Goal: Use online tool/utility: Utilize a website feature to perform a specific function

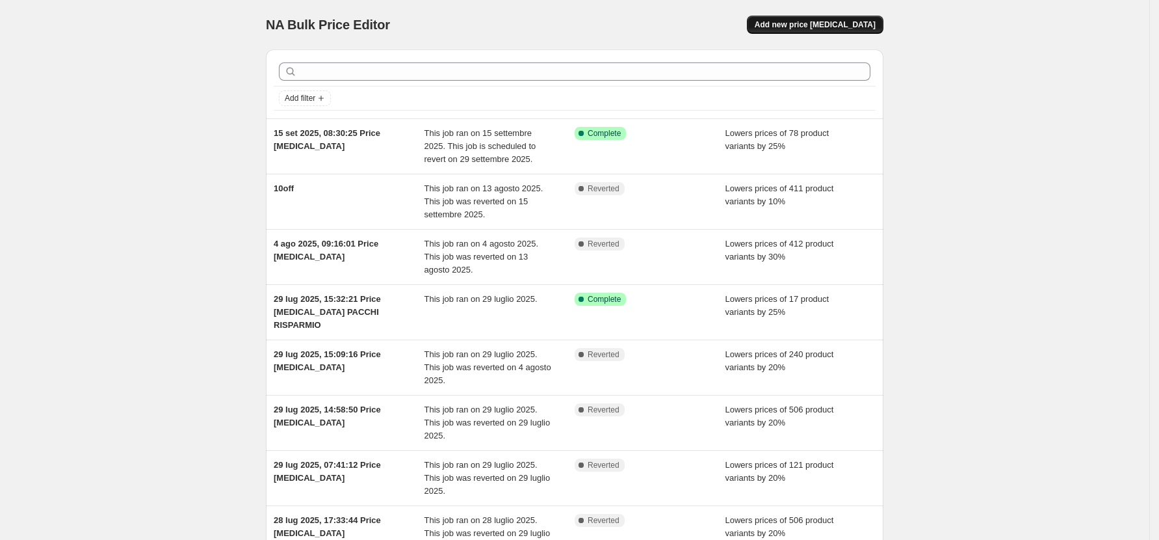
click at [834, 25] on span "Add new price [MEDICAL_DATA]" at bounding box center [815, 25] width 121 height 10
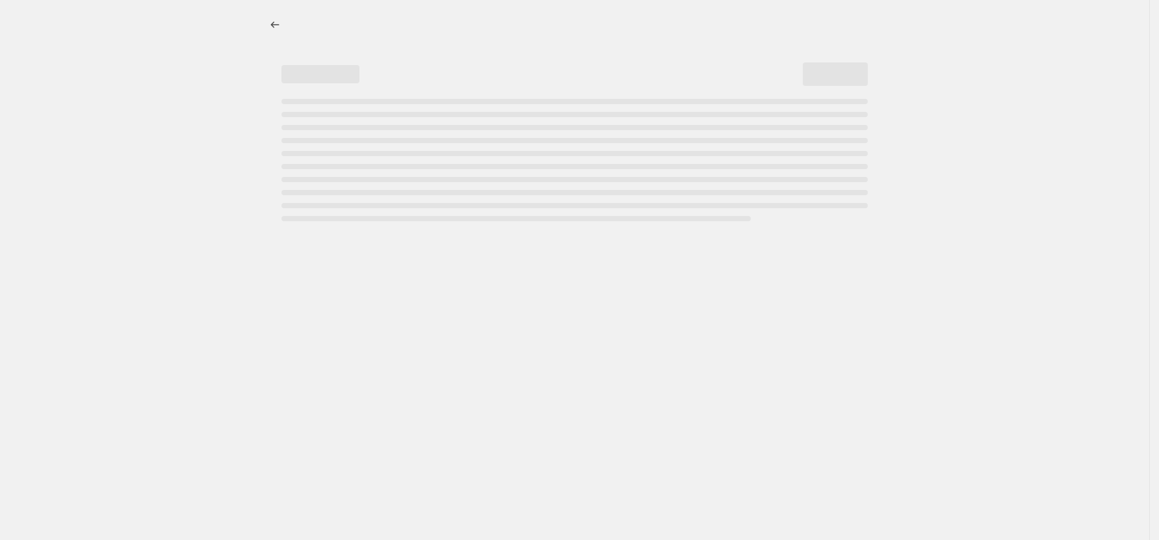
select select "percentage"
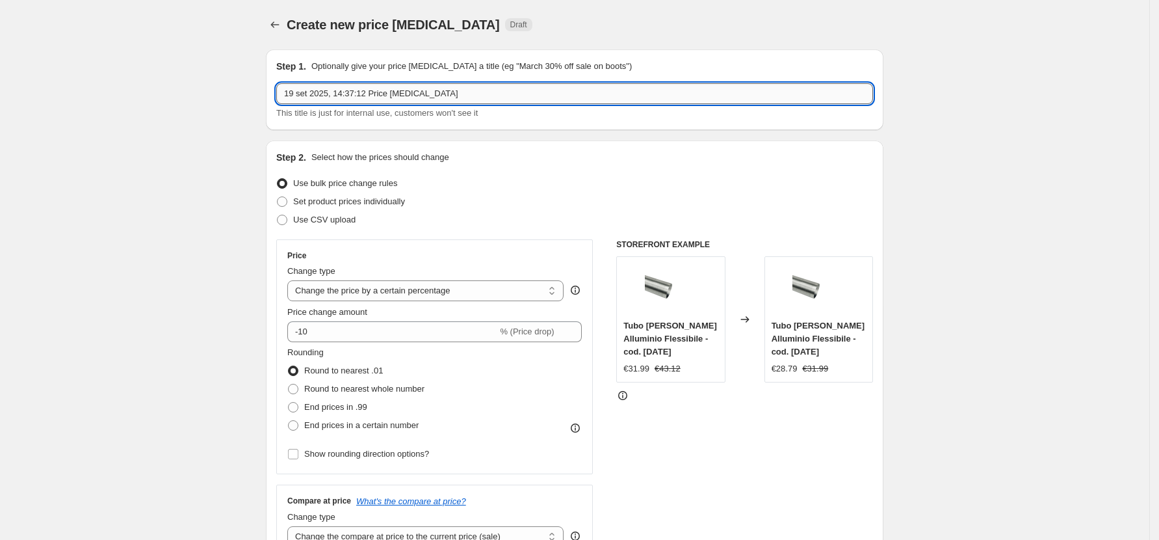
click at [370, 96] on input "19 set 2025, 14:37:12 Price change job" at bounding box center [574, 93] width 597 height 21
paste input "Flash Sale: performance e risparmio in un click."
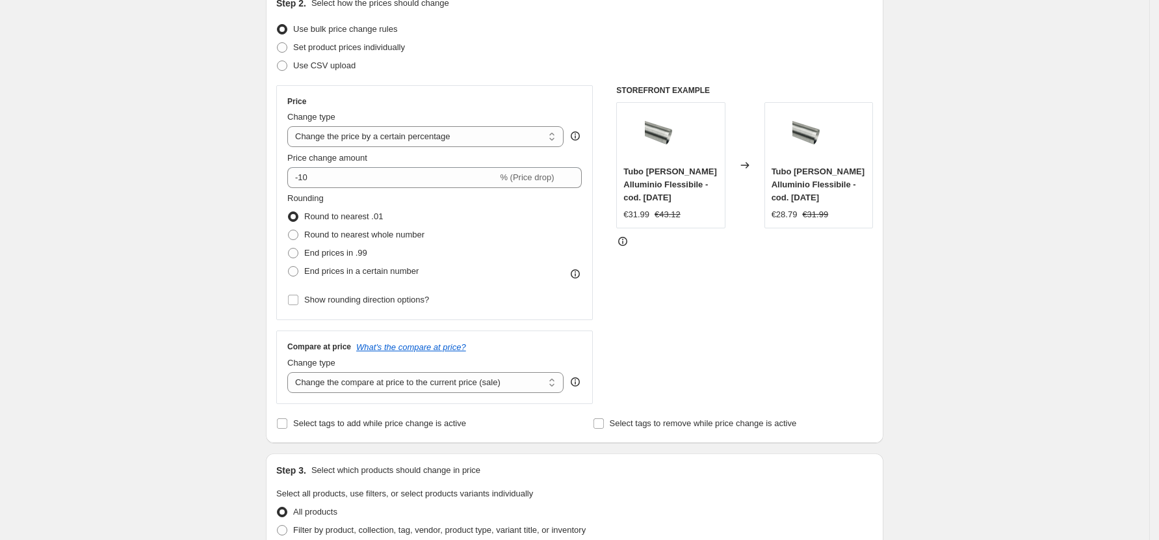
scroll to position [173, 0]
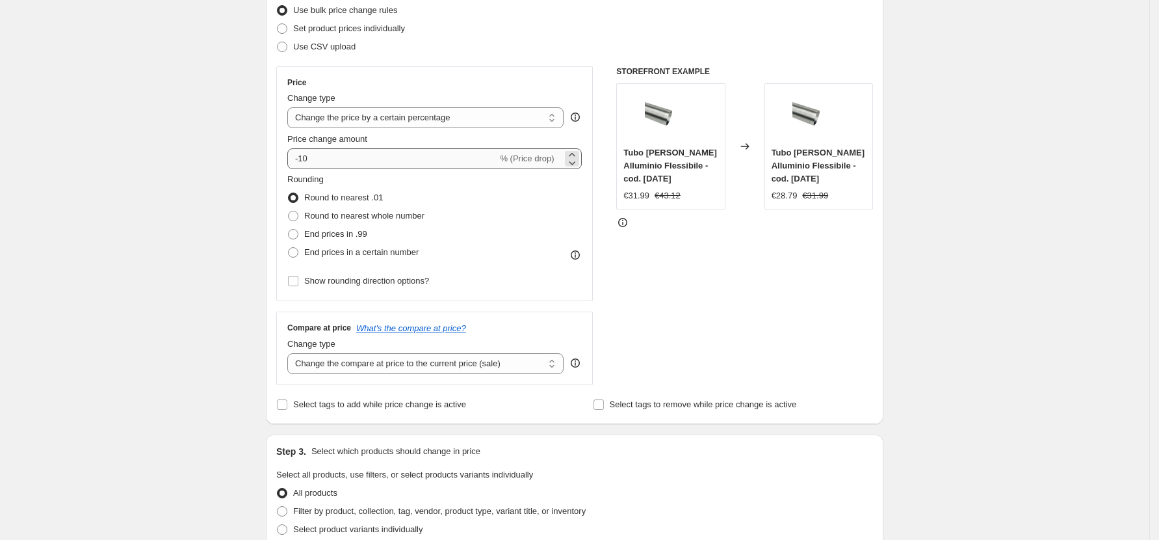
type input "Flash Sale: performance e risparmio in un click."
drag, startPoint x: 334, startPoint y: 163, endPoint x: 304, endPoint y: 159, distance: 29.5
click at [304, 159] on input "-10" at bounding box center [392, 158] width 210 height 21
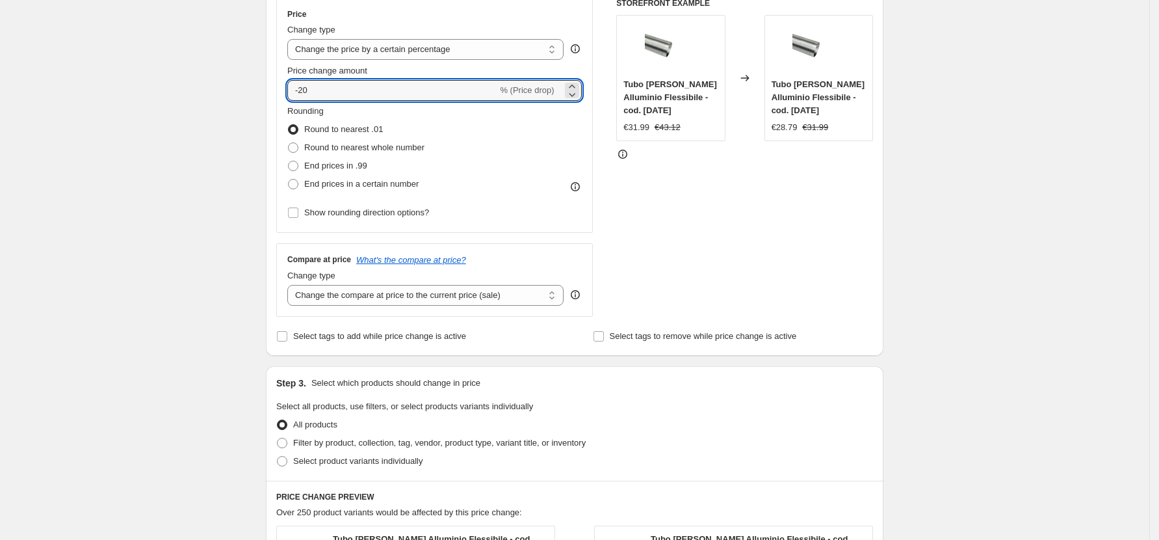
scroll to position [347, 0]
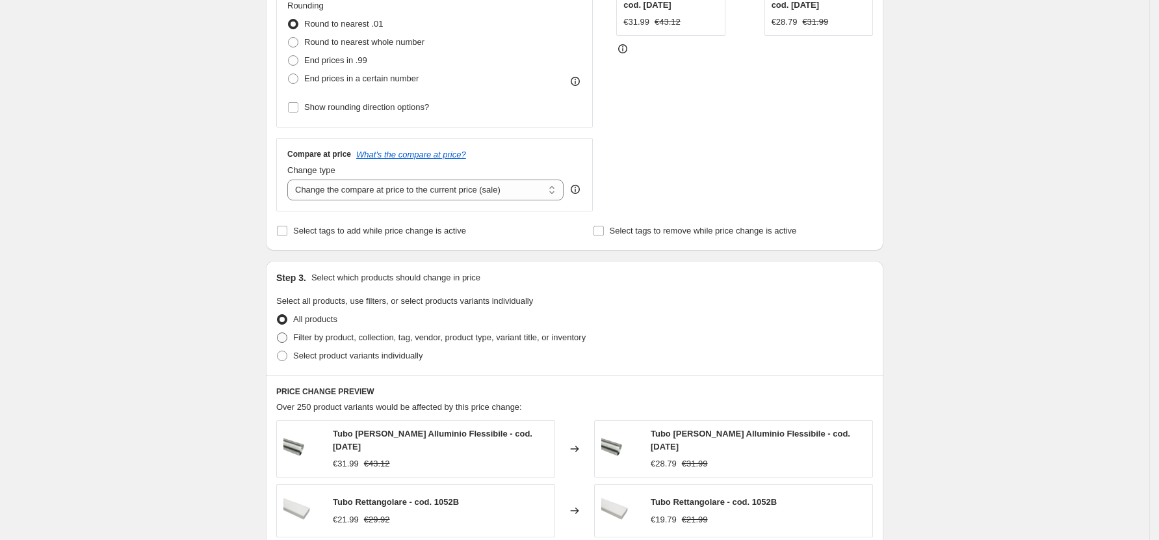
type input "-20"
click at [396, 337] on span "Filter by product, collection, tag, vendor, product type, variant title, or inv…" at bounding box center [439, 337] width 293 height 10
click at [278, 333] on input "Filter by product, collection, tag, vendor, product type, variant title, or inv…" at bounding box center [277, 332] width 1 height 1
radio input "true"
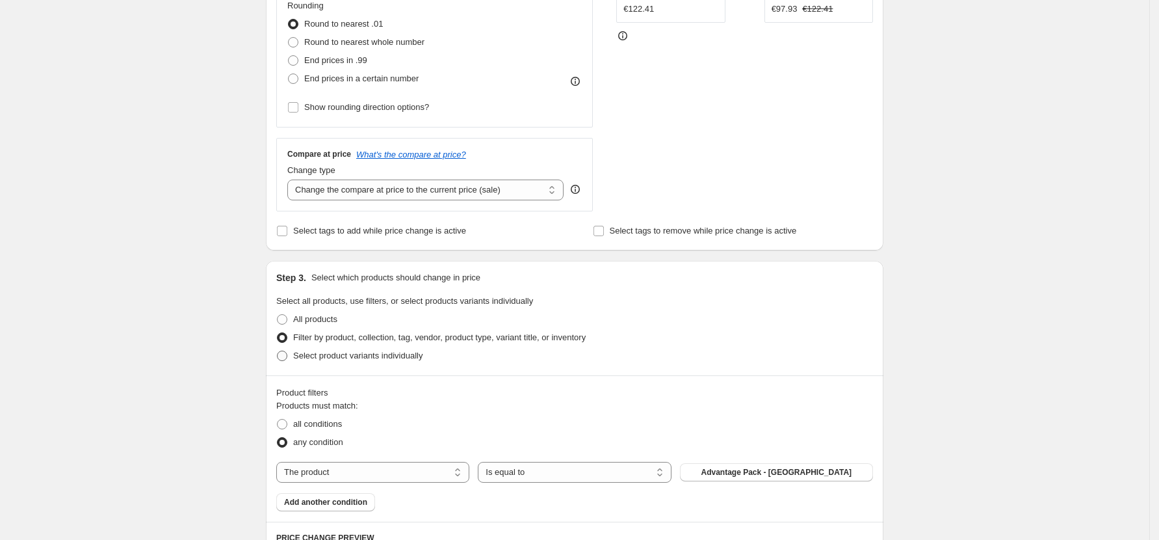
click at [391, 354] on span "Select product variants individually" at bounding box center [357, 355] width 129 height 10
click at [278, 351] on input "Select product variants individually" at bounding box center [277, 350] width 1 height 1
radio input "true"
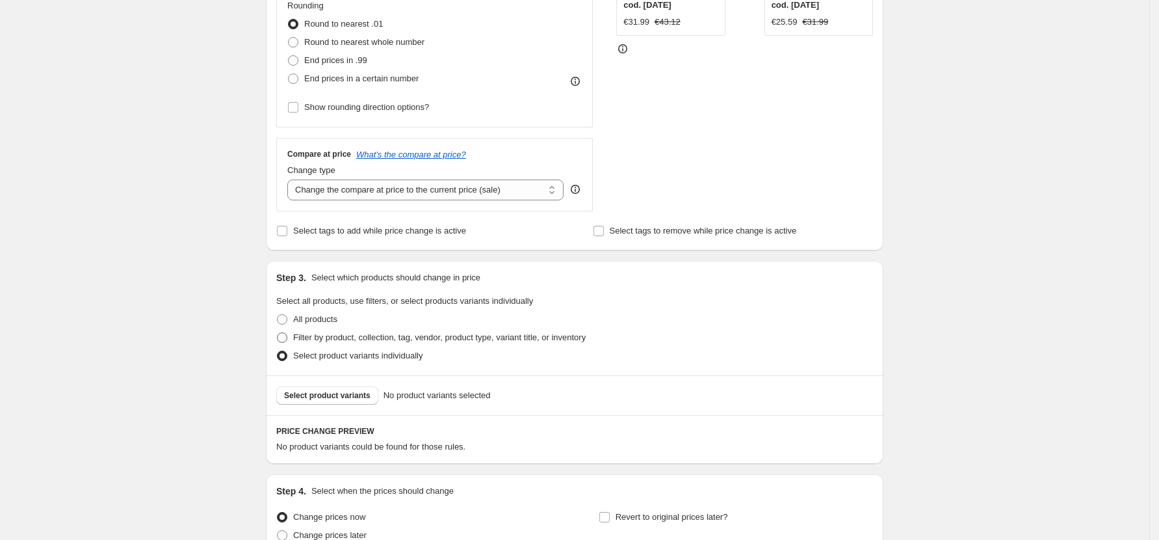
click at [386, 339] on span "Filter by product, collection, tag, vendor, product type, variant title, or inv…" at bounding box center [439, 337] width 293 height 10
click at [278, 333] on input "Filter by product, collection, tag, vendor, product type, variant title, or inv…" at bounding box center [277, 332] width 1 height 1
radio input "true"
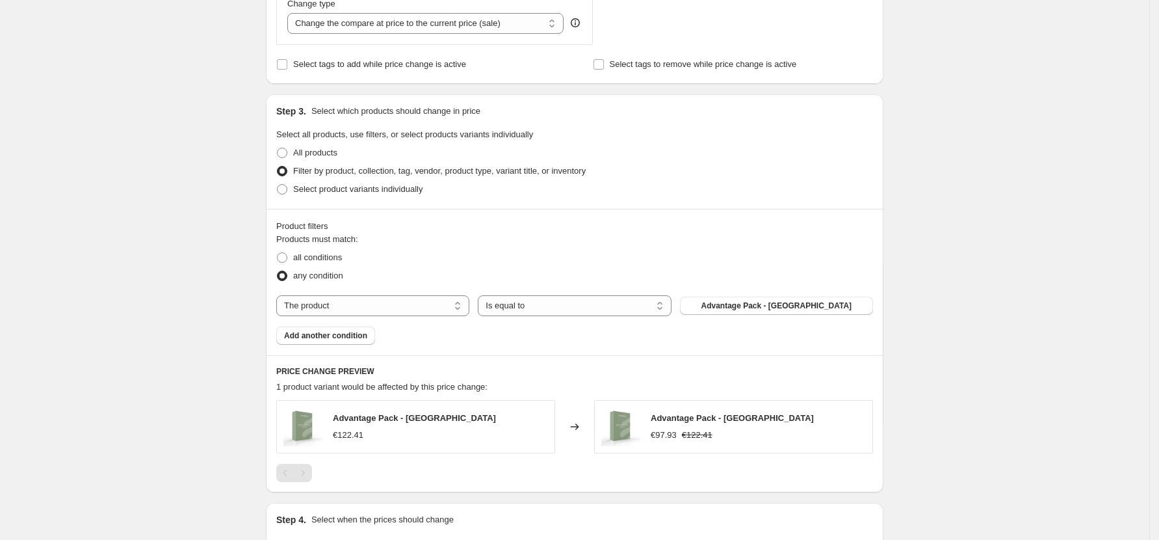
scroll to position [520, 0]
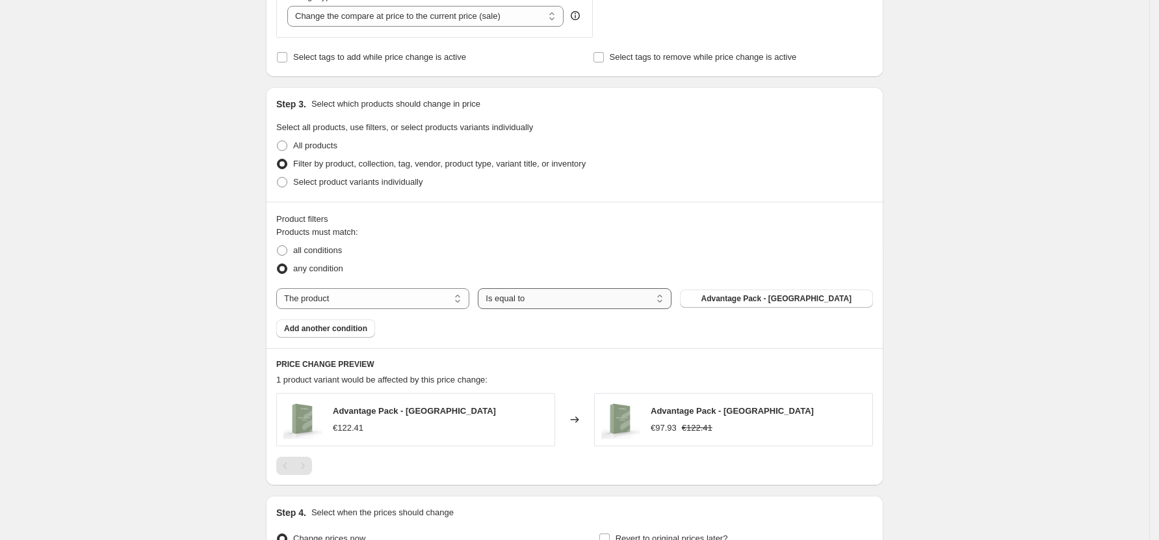
click at [532, 298] on select "Is equal to Is not equal to" at bounding box center [574, 298] width 193 height 21
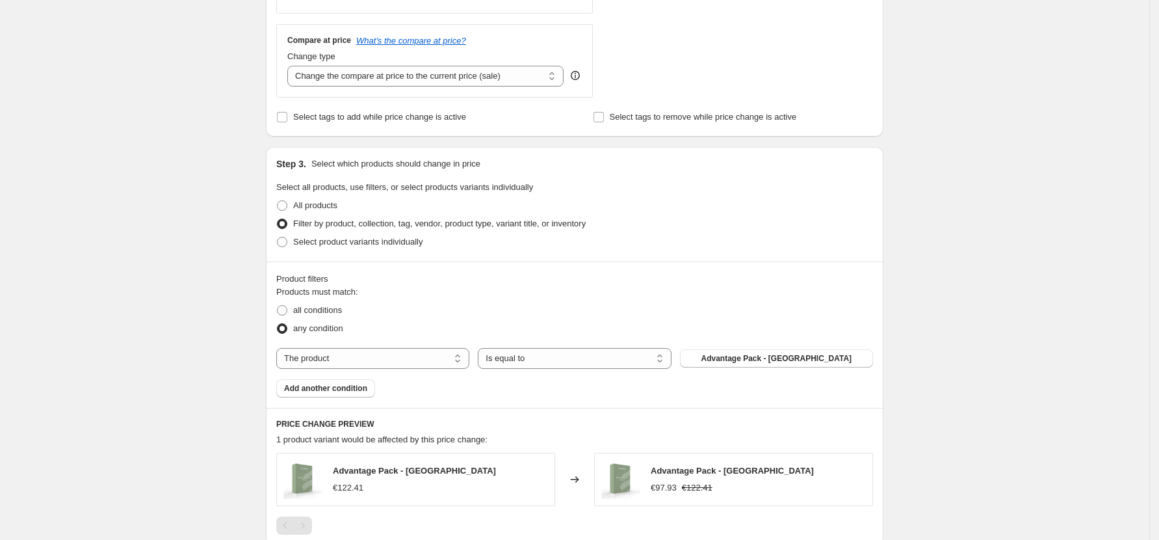
scroll to position [433, 0]
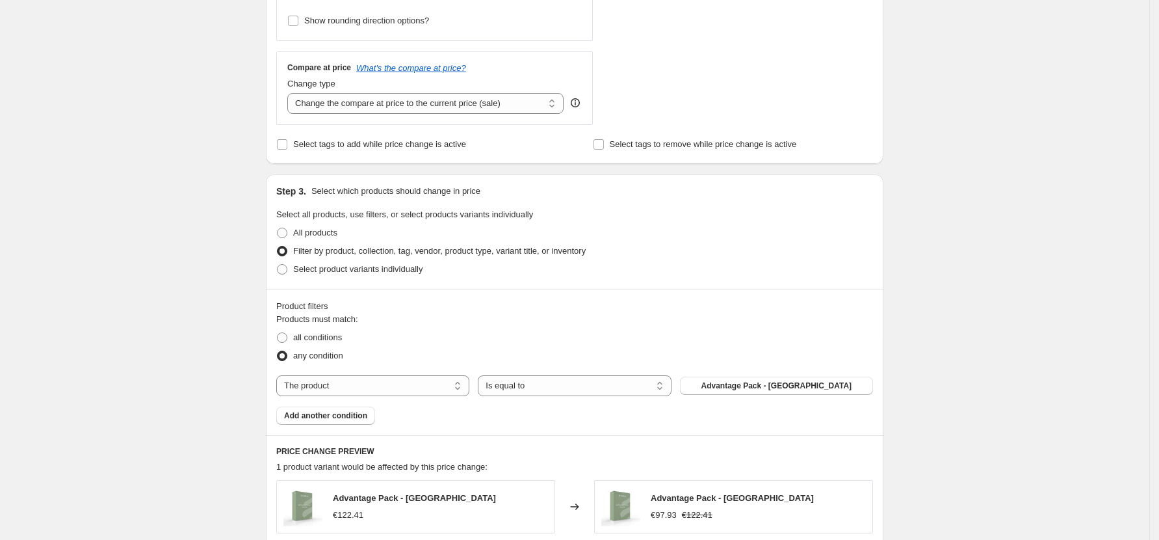
click at [529, 252] on span "Filter by product, collection, tag, vendor, product type, variant title, or inv…" at bounding box center [439, 251] width 293 height 10
click at [278, 246] on input "Filter by product, collection, tag, vendor, product type, variant title, or inv…" at bounding box center [277, 246] width 1 height 1
click at [344, 274] on span "Select product variants individually" at bounding box center [357, 269] width 129 height 10
click at [278, 265] on input "Select product variants individually" at bounding box center [277, 264] width 1 height 1
radio input "true"
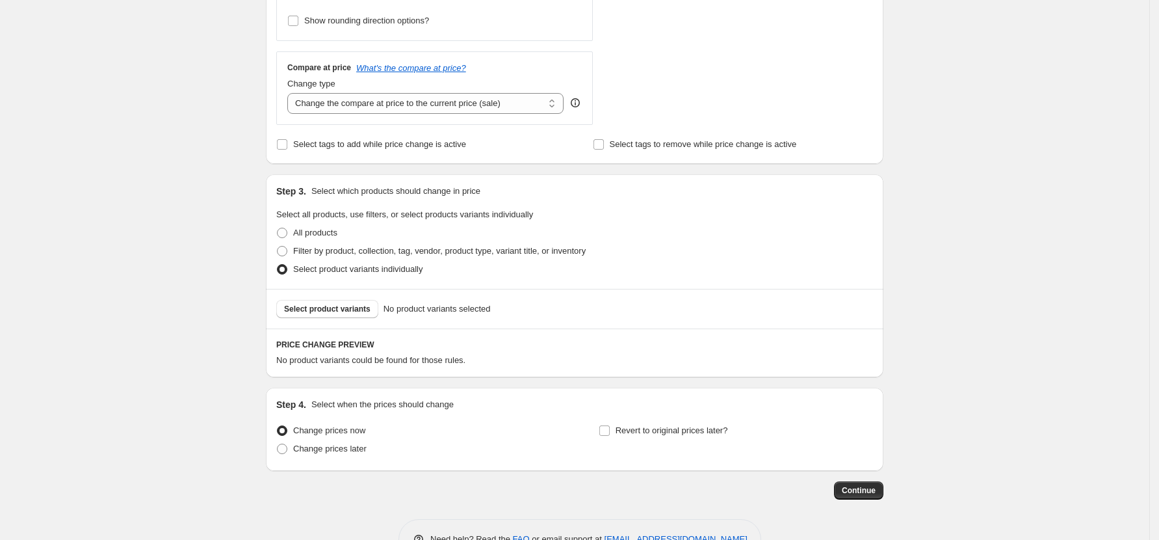
click at [340, 261] on label "Select product variants individually" at bounding box center [349, 269] width 146 height 18
click at [278, 264] on input "Select product variants individually" at bounding box center [277, 264] width 1 height 1
click at [343, 252] on span "Filter by product, collection, tag, vendor, product type, variant title, or inv…" at bounding box center [439, 251] width 293 height 10
click at [278, 246] on input "Filter by product, collection, tag, vendor, product type, variant title, or inv…" at bounding box center [277, 246] width 1 height 1
radio input "true"
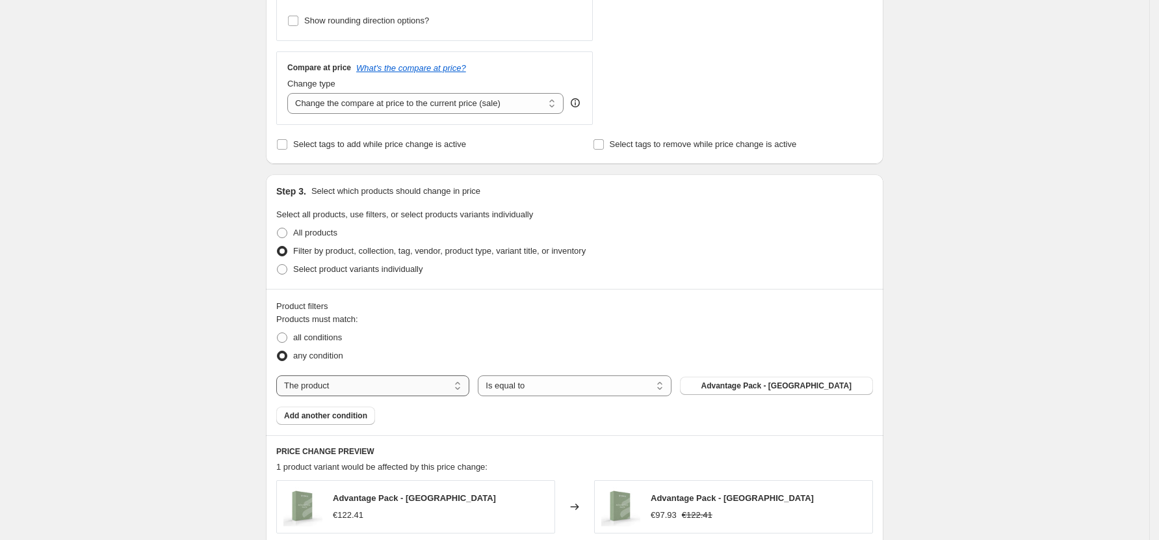
click at [382, 392] on select "The product The product's collection The product's vendor The product's status …" at bounding box center [372, 385] width 193 height 21
select select "collection"
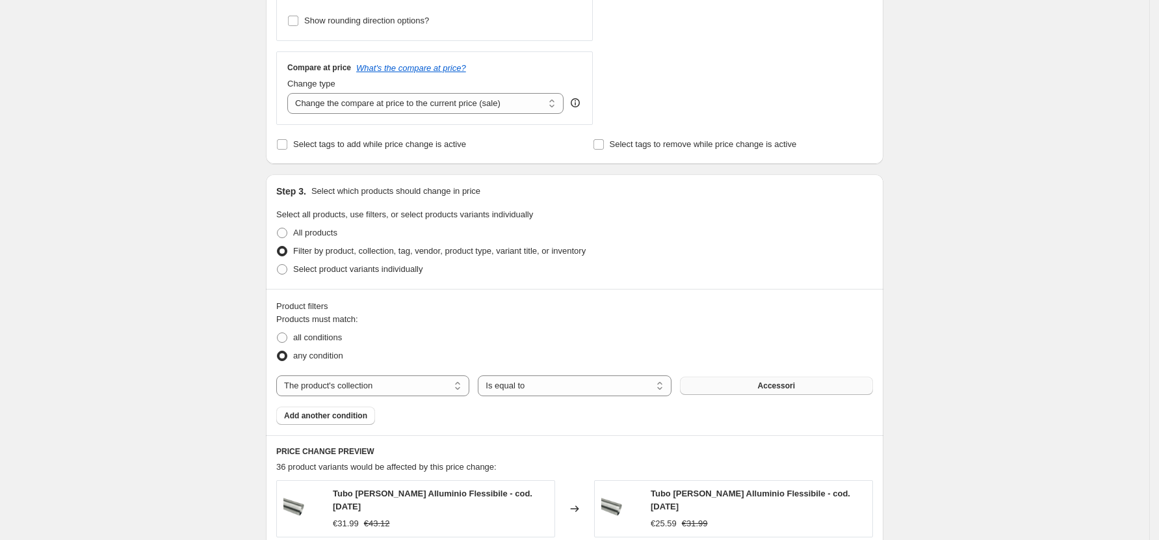
click at [771, 386] on span "Accessori" at bounding box center [776, 385] width 37 height 10
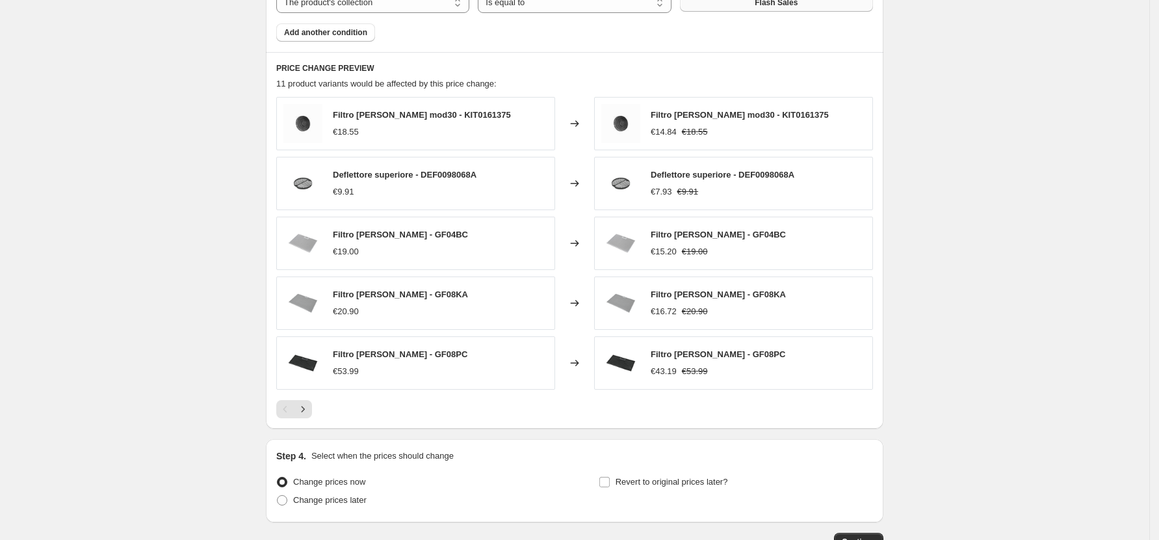
scroll to position [907, 0]
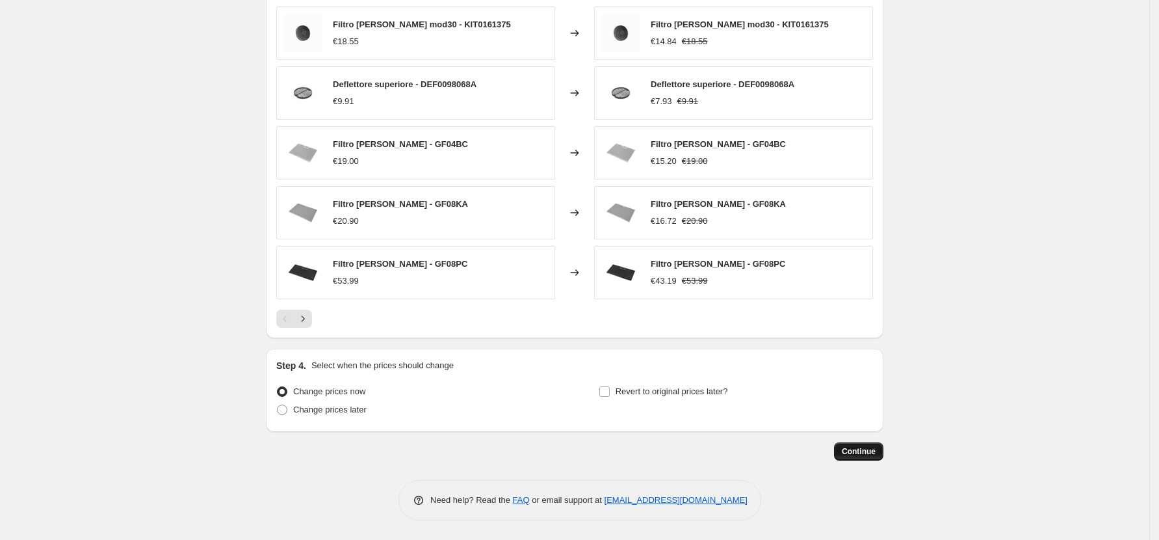
click at [868, 451] on span "Continue" at bounding box center [859, 451] width 34 height 10
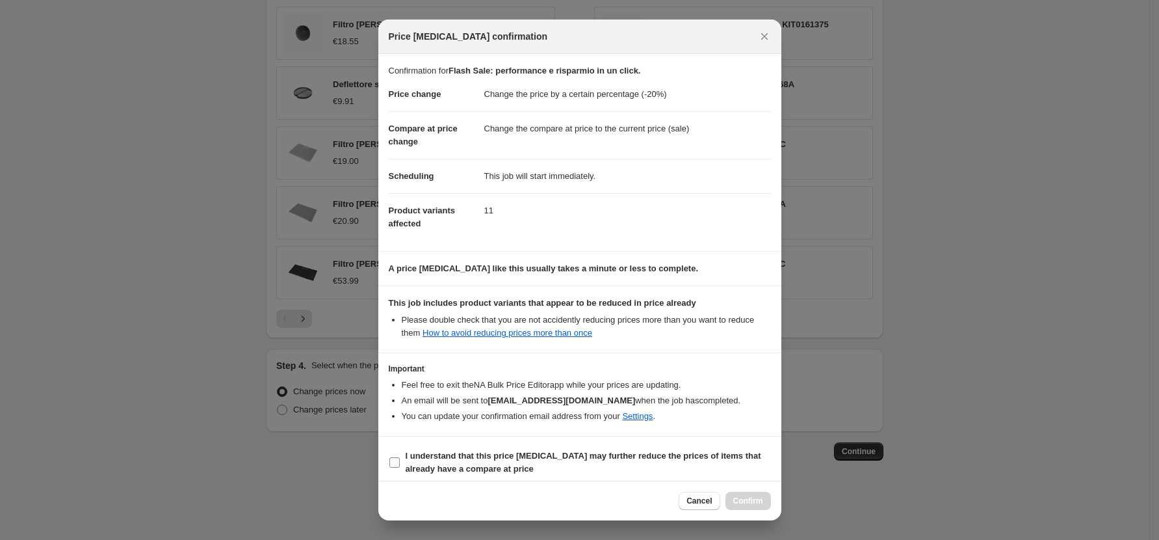
click at [398, 458] on input "I understand that this price change job may further reduce the prices of items …" at bounding box center [394, 462] width 10 height 10
checkbox input "true"
click at [745, 497] on span "Confirm" at bounding box center [748, 500] width 30 height 10
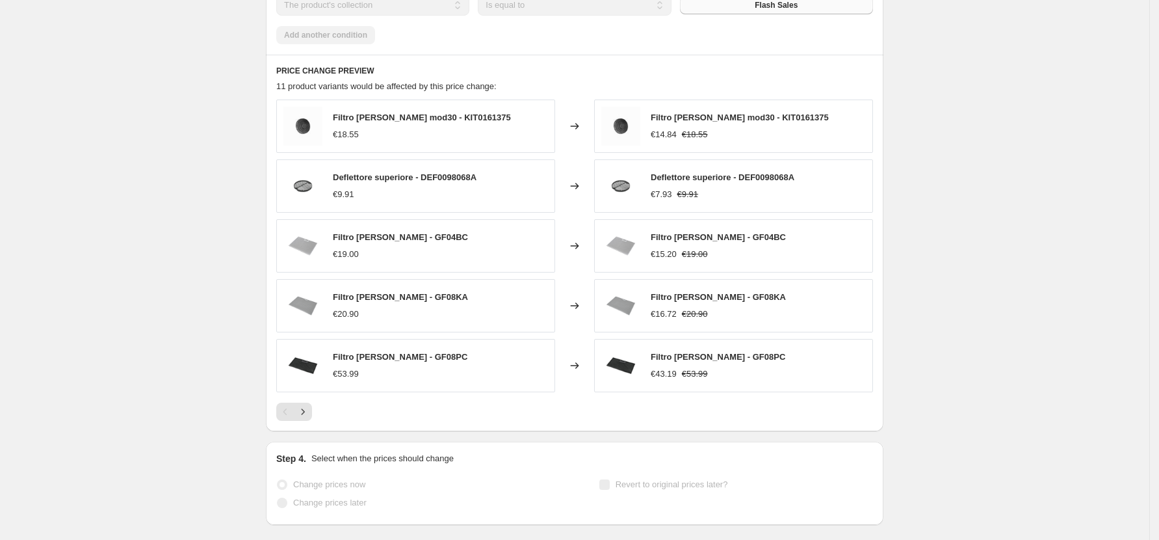
scroll to position [941, 0]
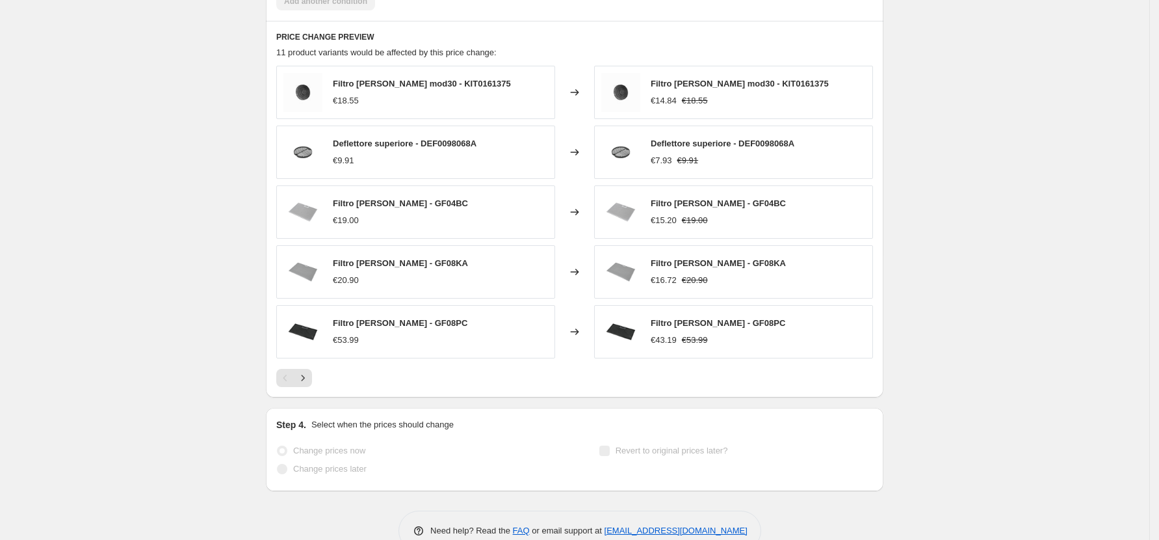
select select "percentage"
select select "collection"
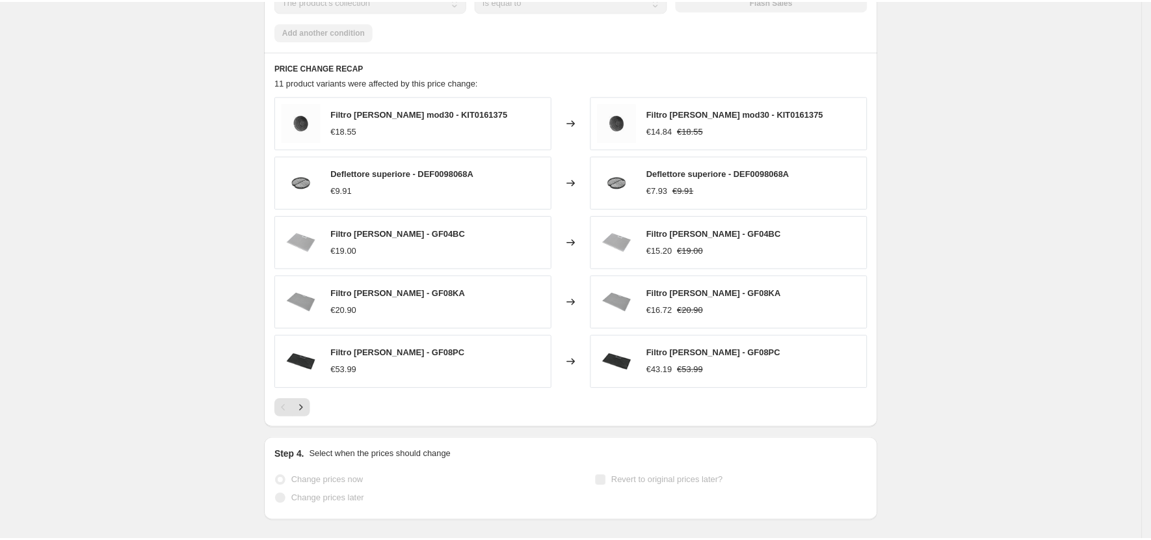
scroll to position [0, 0]
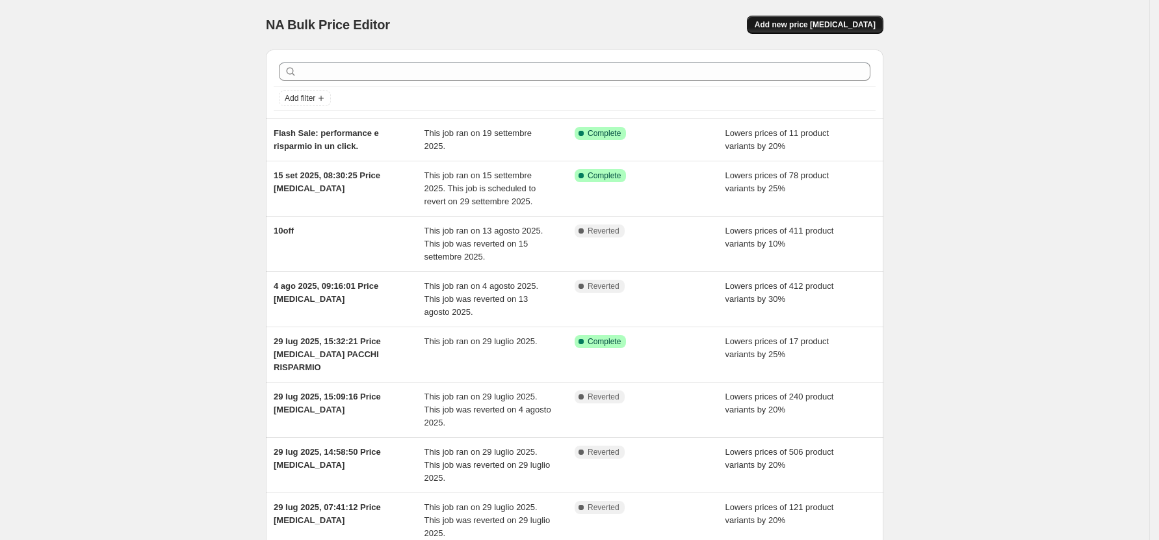
click at [817, 23] on span "Add new price [MEDICAL_DATA]" at bounding box center [815, 25] width 121 height 10
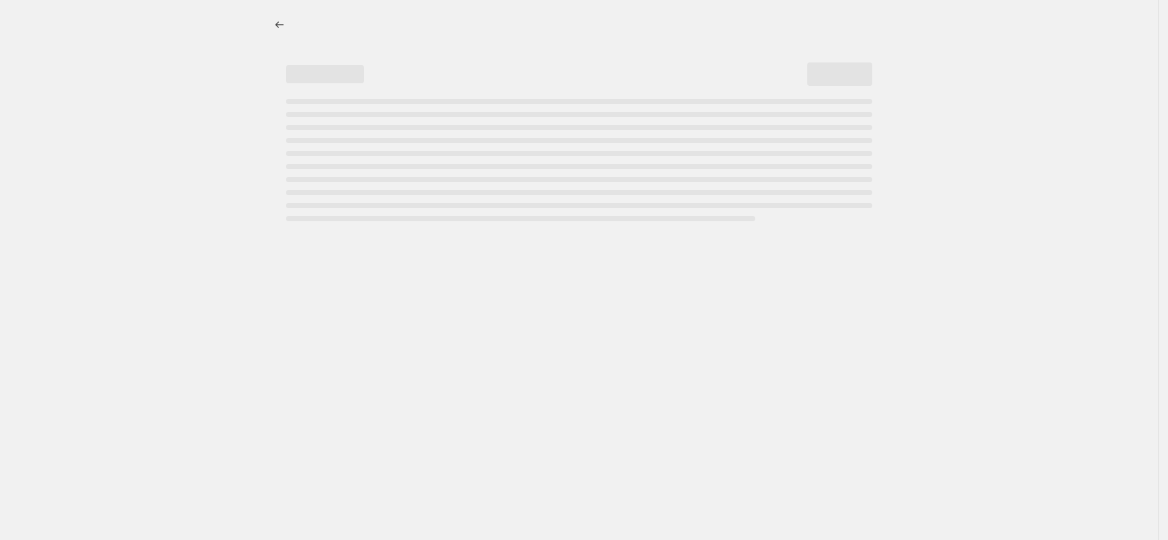
select select "percentage"
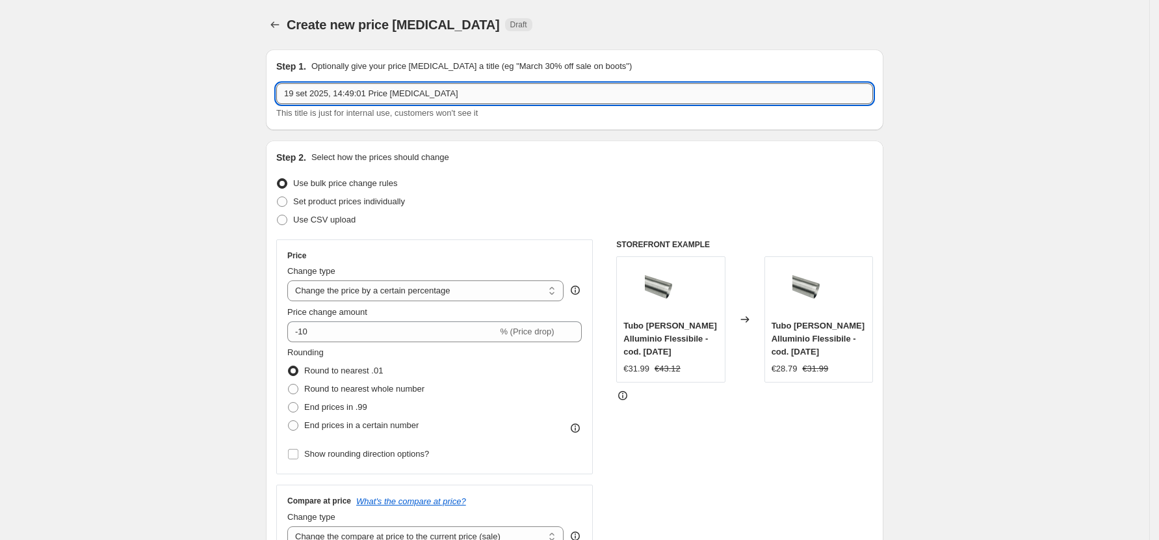
click at [479, 96] on input "19 set 2025, 14:49:01 Price [MEDICAL_DATA]" at bounding box center [574, 93] width 597 height 21
paste input "La tua scorta annuale, al miglior prezzo."
type input "La tua scorta annuale, al miglior prezzo."
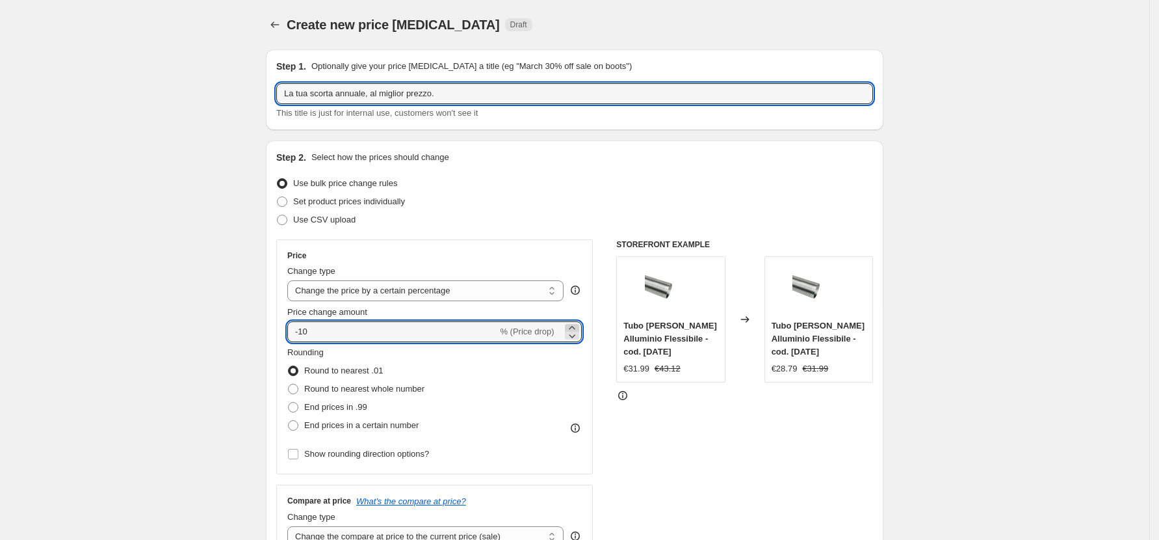
click at [579, 323] on icon at bounding box center [572, 327] width 13 height 13
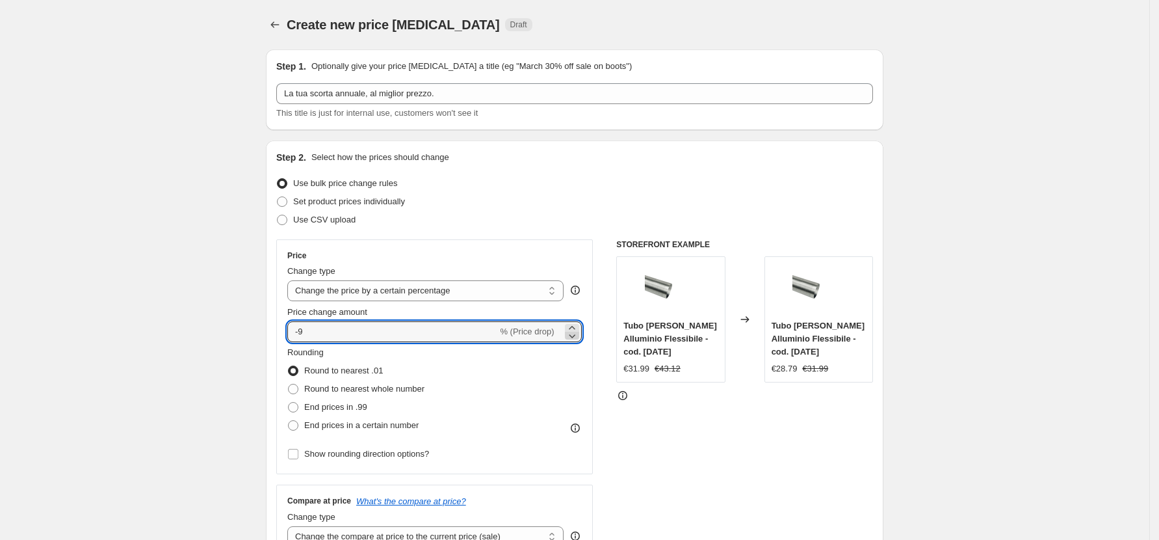
click at [577, 335] on icon at bounding box center [572, 335] width 13 height 13
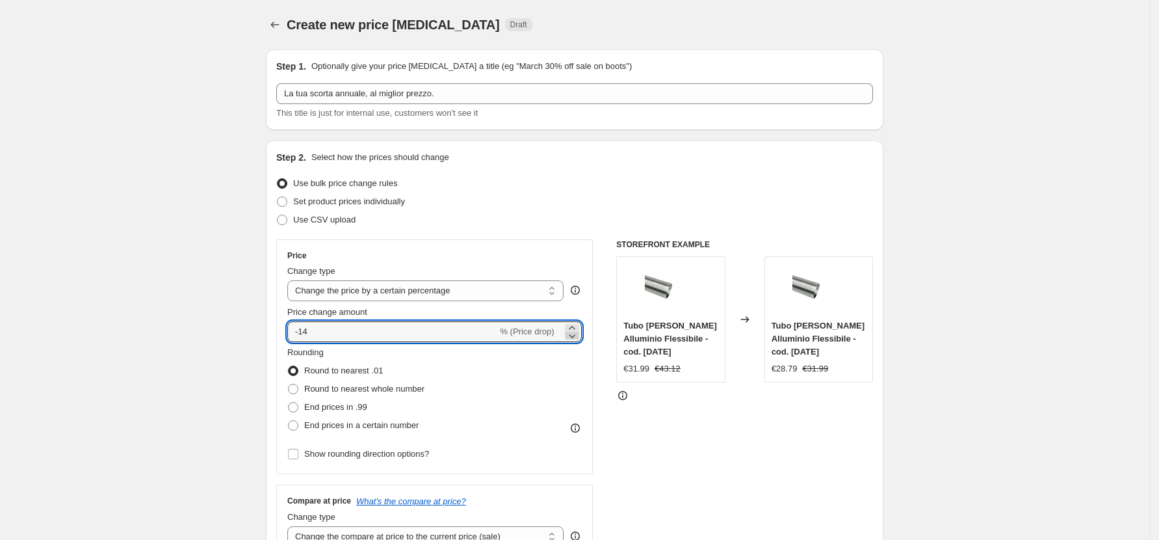
click at [577, 335] on icon at bounding box center [572, 335] width 13 height 13
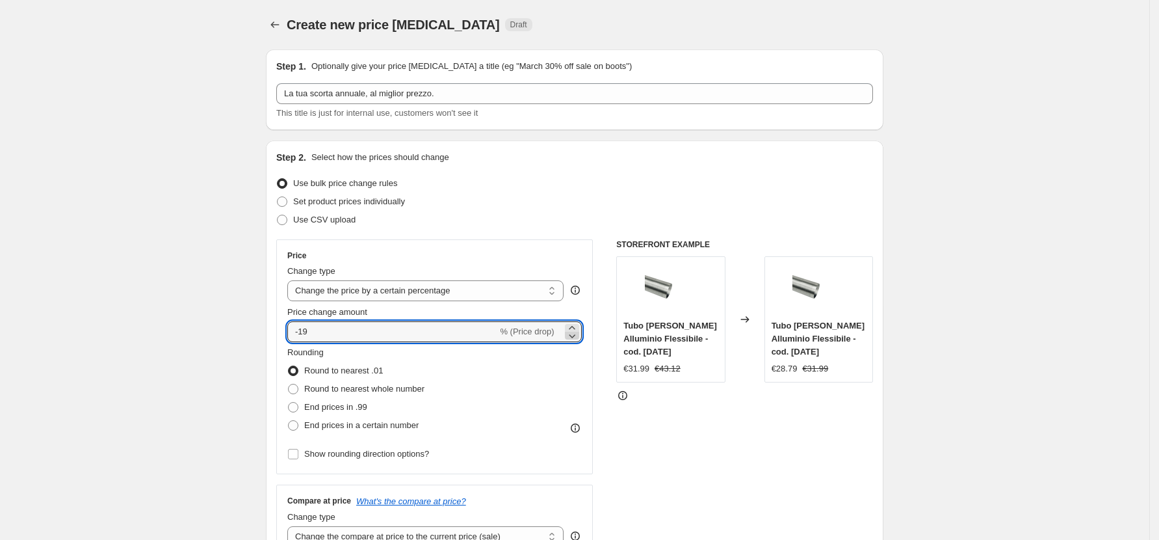
click at [577, 335] on icon at bounding box center [572, 335] width 13 height 13
type input "-20"
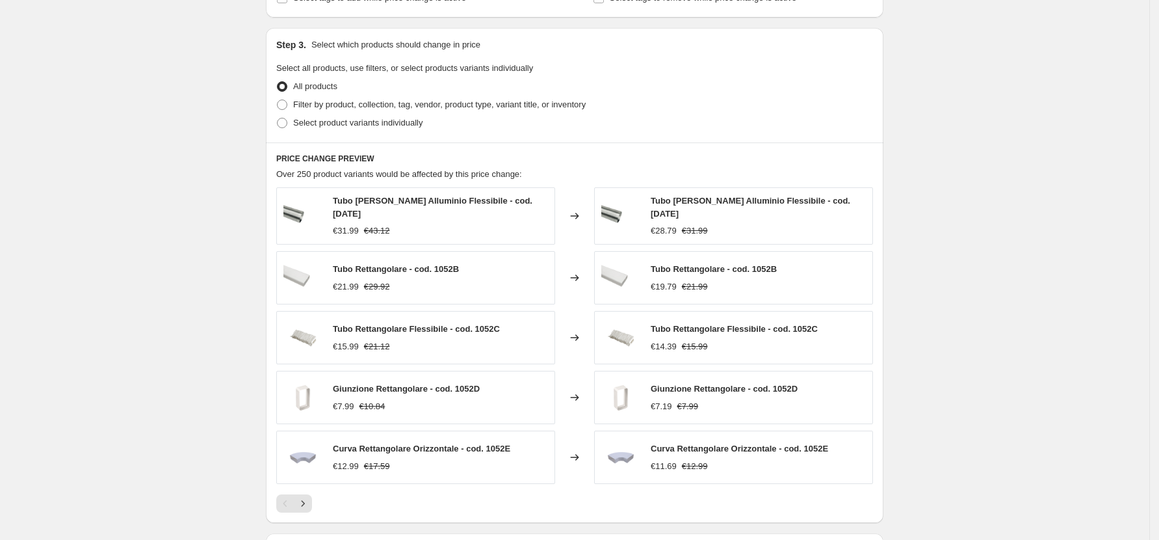
scroll to position [501, 0]
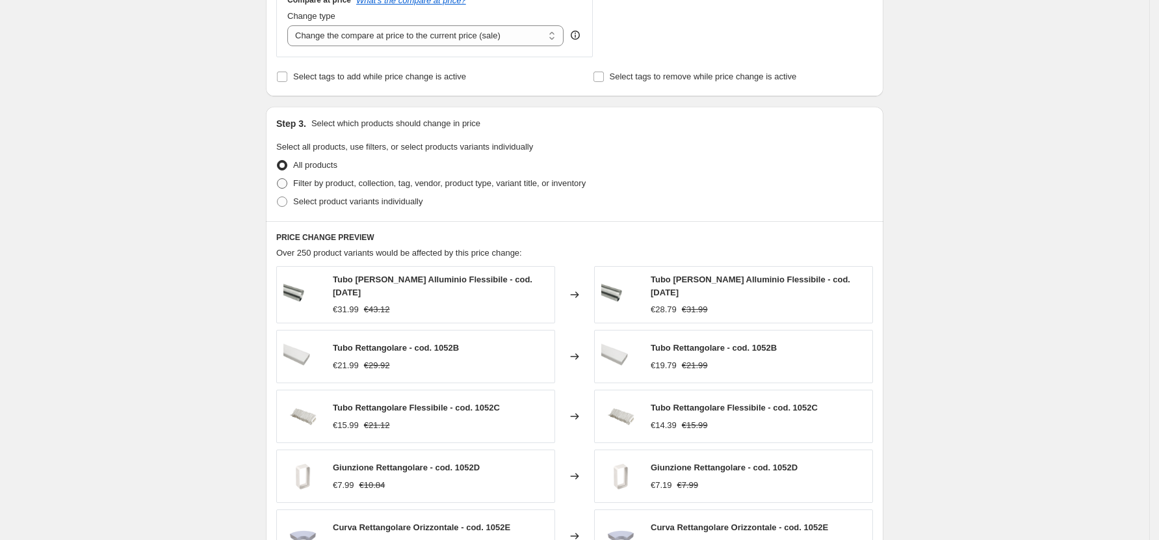
click at [460, 186] on span "Filter by product, collection, tag, vendor, product type, variant title, or inv…" at bounding box center [439, 183] width 293 height 10
click at [278, 179] on input "Filter by product, collection, tag, vendor, product type, variant title, or inv…" at bounding box center [277, 178] width 1 height 1
radio input "true"
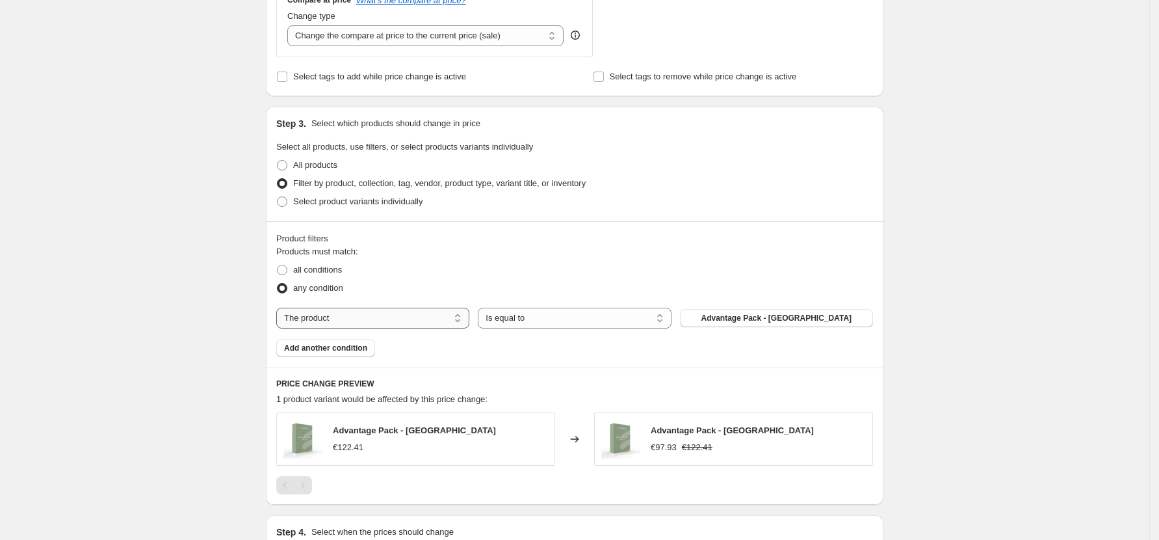
click at [422, 318] on select "The product The product's collection The product's vendor The product's status …" at bounding box center [372, 318] width 193 height 21
select select "collection"
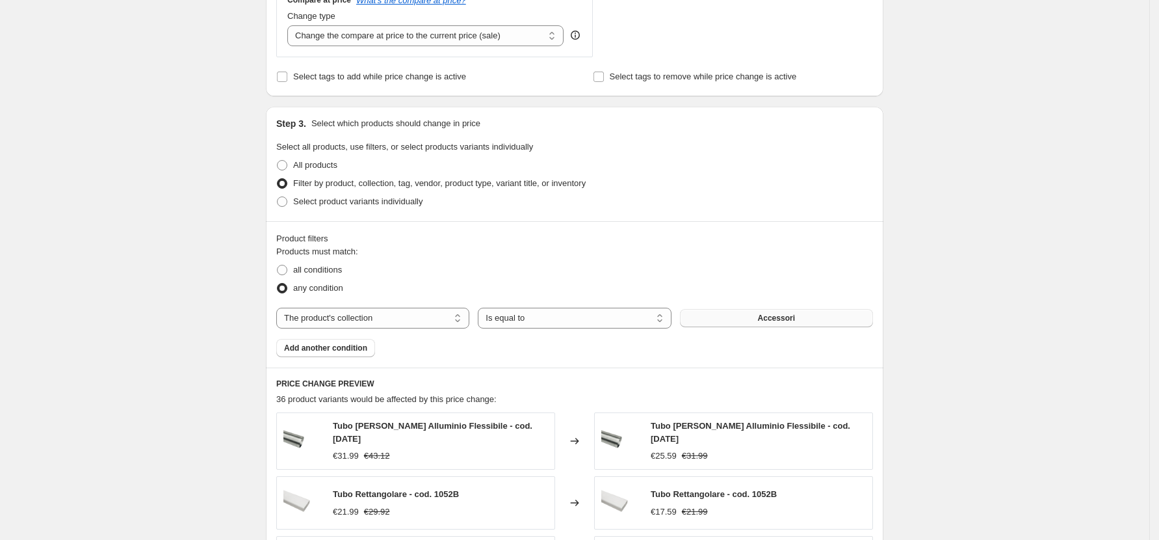
click at [755, 318] on button "Accessori" at bounding box center [776, 318] width 193 height 18
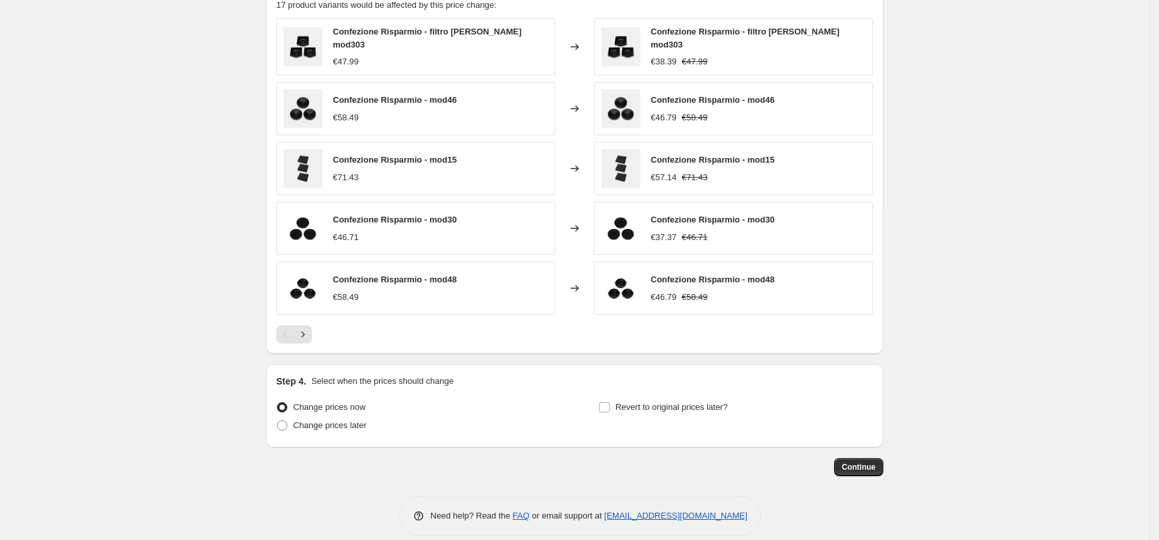
scroll to position [907, 0]
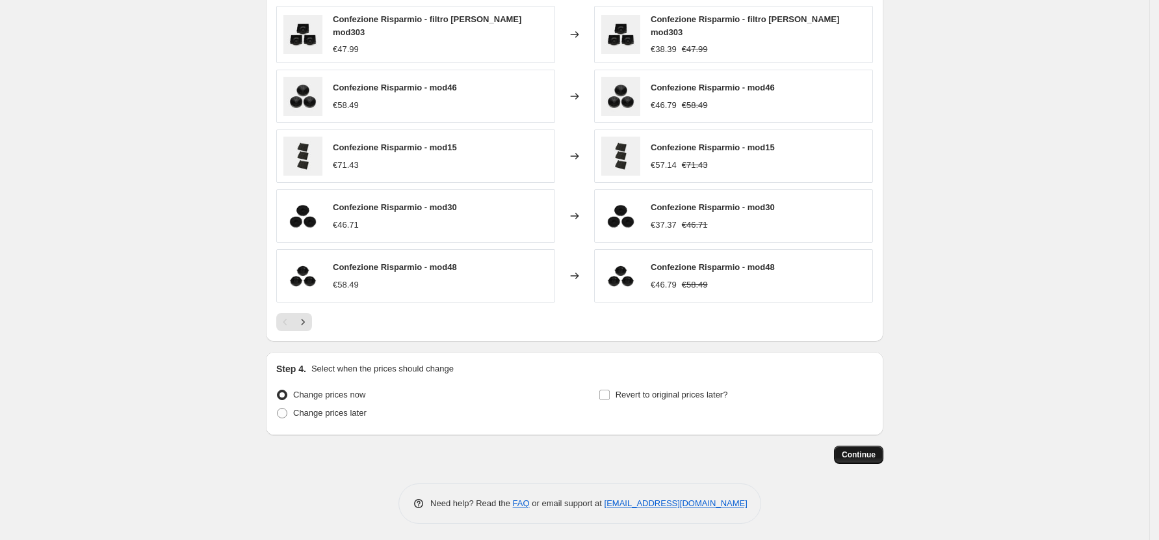
click at [876, 449] on span "Continue" at bounding box center [859, 454] width 34 height 10
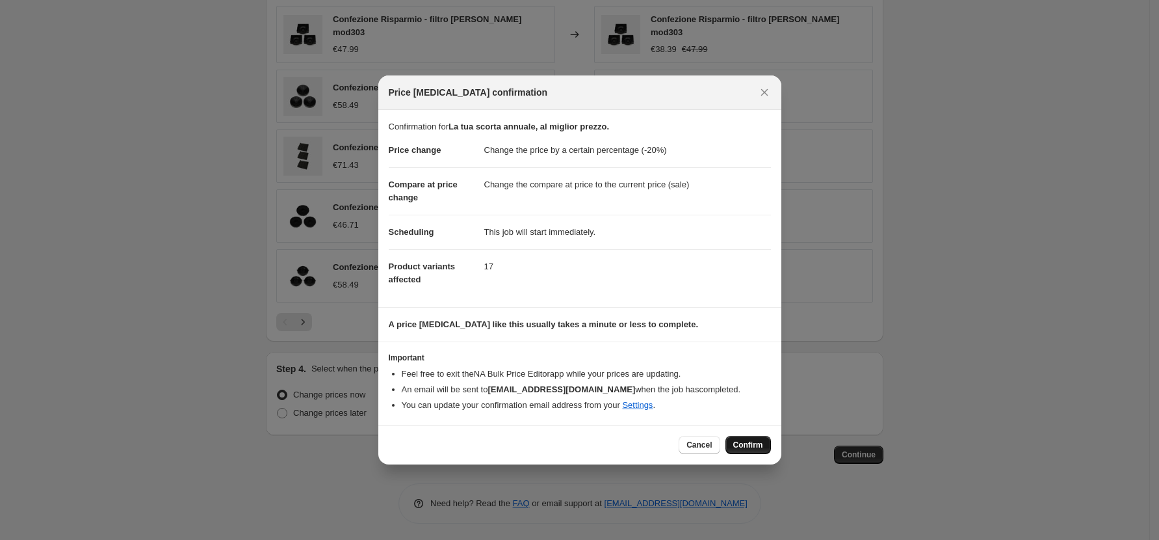
click at [743, 441] on span "Confirm" at bounding box center [748, 445] width 30 height 10
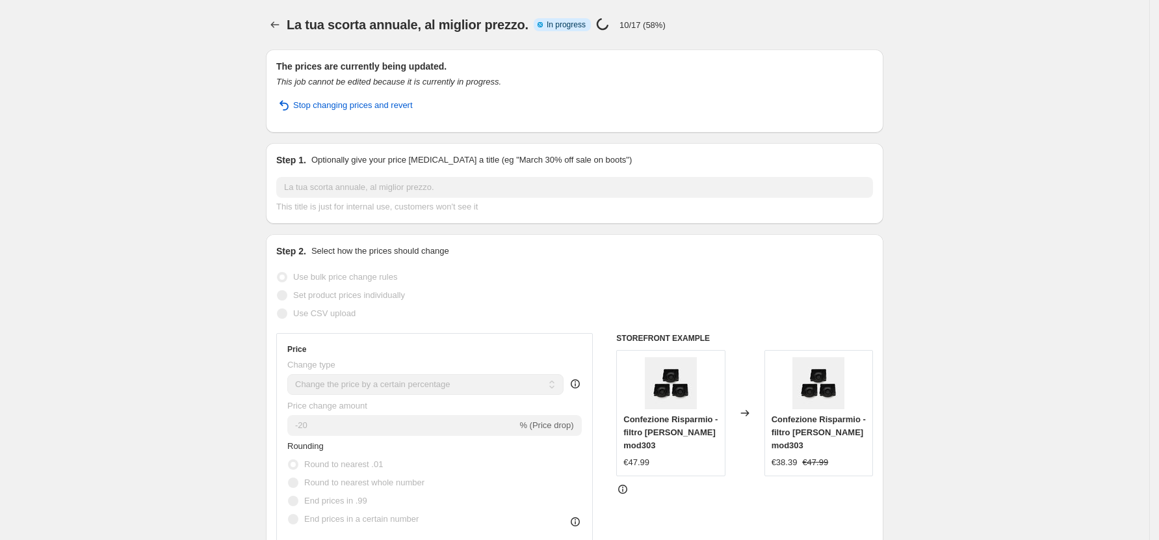
select select "percentage"
select select "collection"
